Goal: Register for event/course

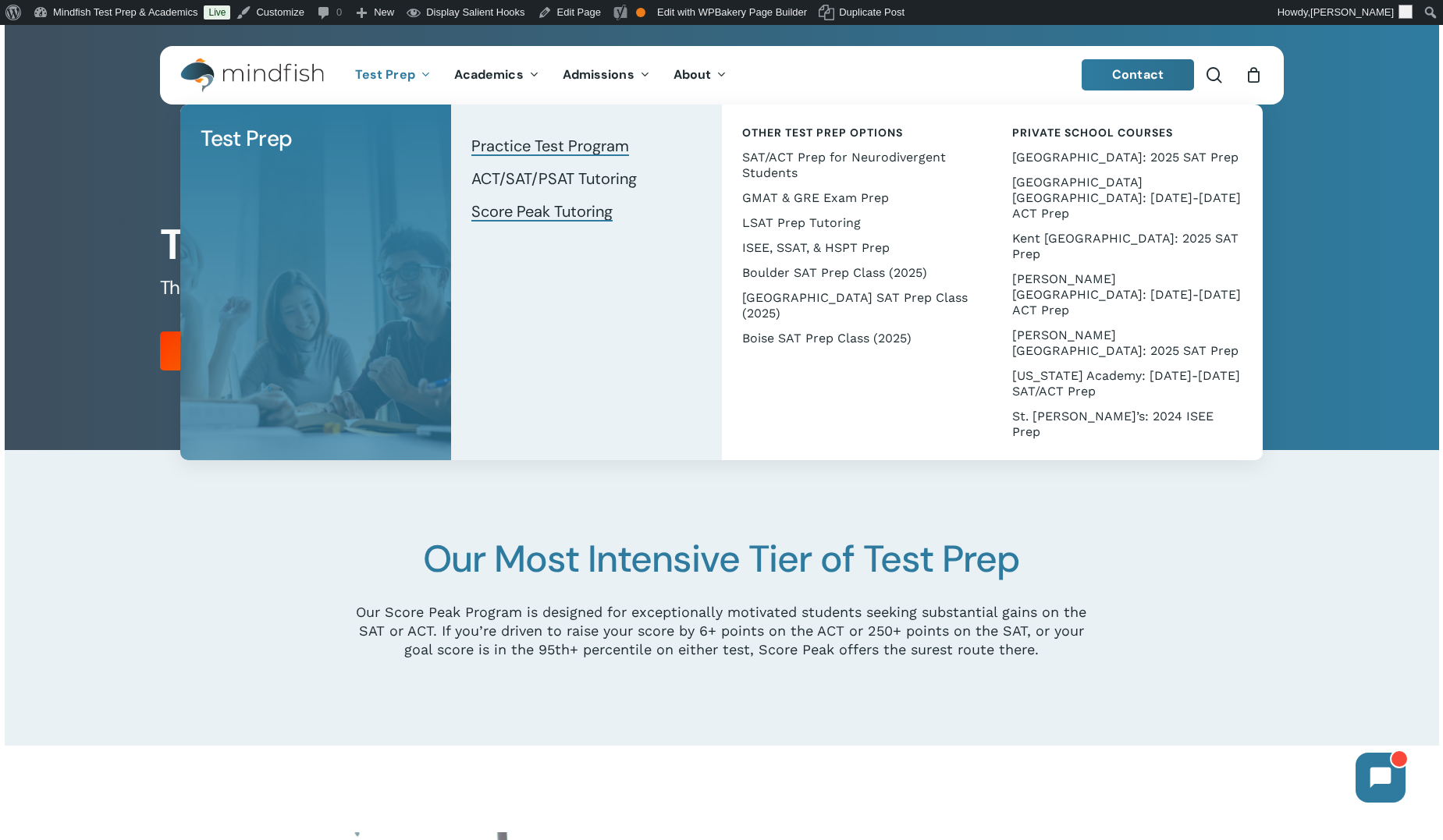
click at [509, 143] on span "Practice Test Program" at bounding box center [550, 146] width 158 height 20
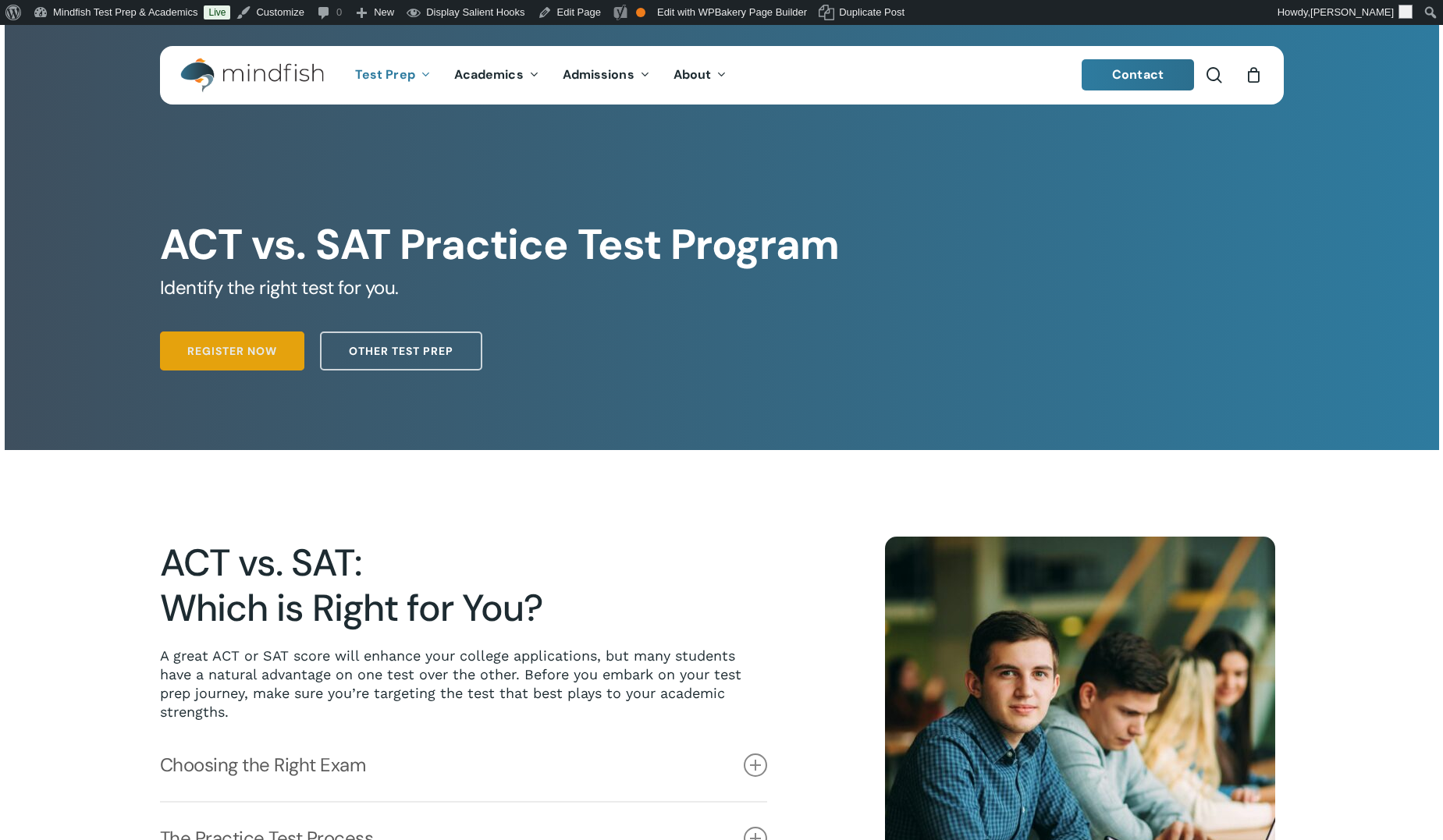
click at [238, 352] on span "Register Now" at bounding box center [232, 351] width 89 height 16
